Goal: Transaction & Acquisition: Purchase product/service

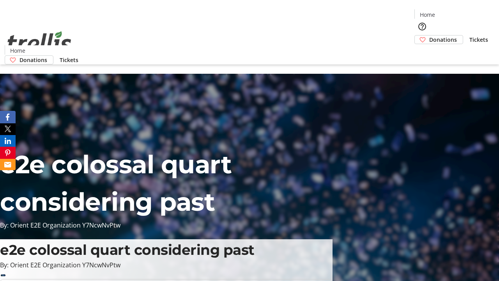
click at [429, 35] on span "Donations" at bounding box center [443, 39] width 28 height 8
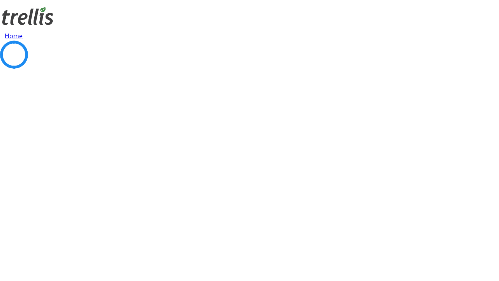
select select "CA"
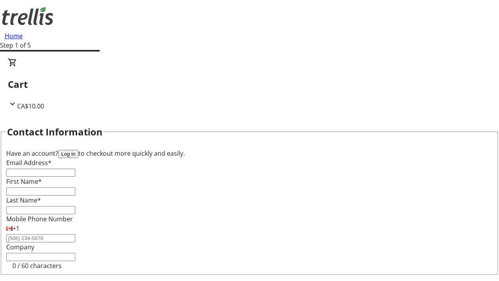
click at [78, 150] on button "Log in" at bounding box center [68, 154] width 20 height 8
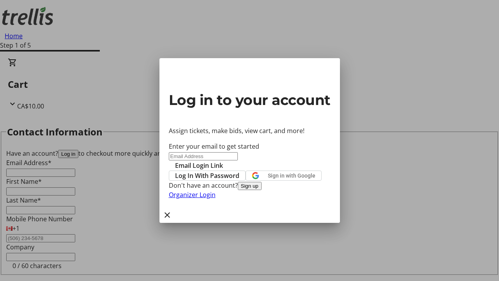
click at [262, 190] on button "Sign up" at bounding box center [250, 186] width 24 height 8
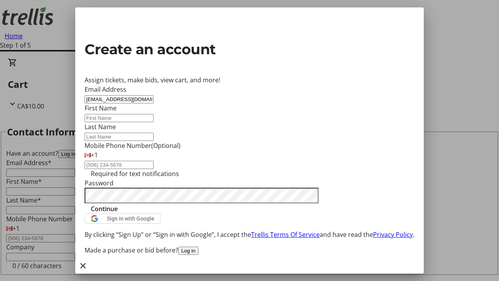
type input "[EMAIL_ADDRESS][DOMAIN_NAME]"
type input "Harmony"
type input "[PERSON_NAME]"
click at [118, 213] on span "Continue" at bounding box center [104, 208] width 27 height 9
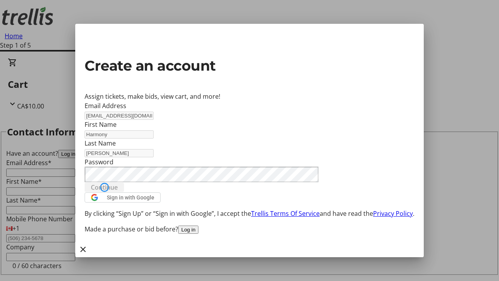
type input "[EMAIL_ADDRESS][DOMAIN_NAME]"
type input "Harmony"
type input "[PERSON_NAME]"
select select "CA"
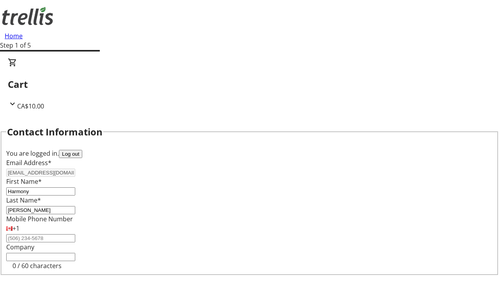
type input "[STREET_ADDRESS][PERSON_NAME]"
type input "Kelowna"
select select "BC"
type input "Kelowna"
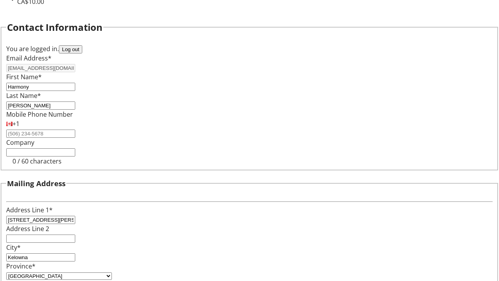
type input "V1Y 0C2"
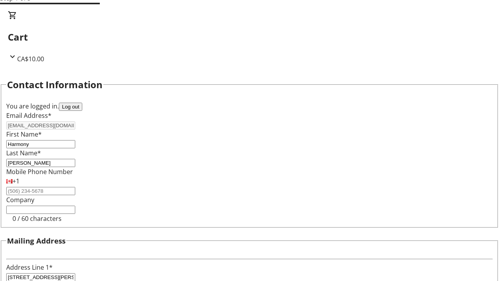
select select "BC"
select select "CA"
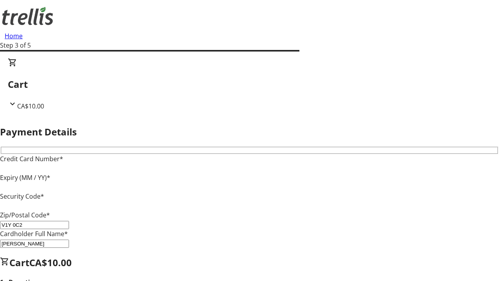
type input "V1Y 0C2"
